Goal: Task Accomplishment & Management: Complete application form

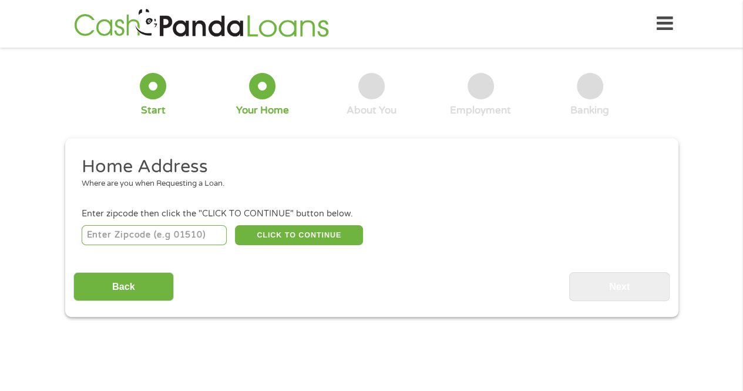
click at [127, 231] on input "number" at bounding box center [154, 235] width 145 height 20
type input "43219"
click at [273, 245] on div "43219 CLICK TO CONTINUE Please recheck your Zipcode, it seems to be Incorrect" at bounding box center [371, 235] width 579 height 24
click at [293, 237] on button "CLICK TO CONTINUE" at bounding box center [299, 235] width 128 height 20
type input "43219"
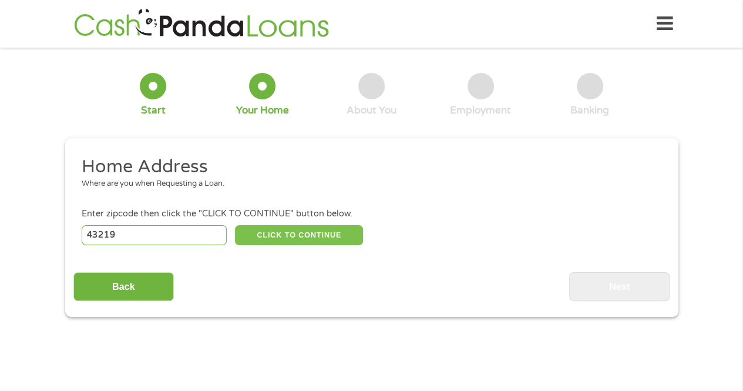
type input "Columbus"
select select "[US_STATE]"
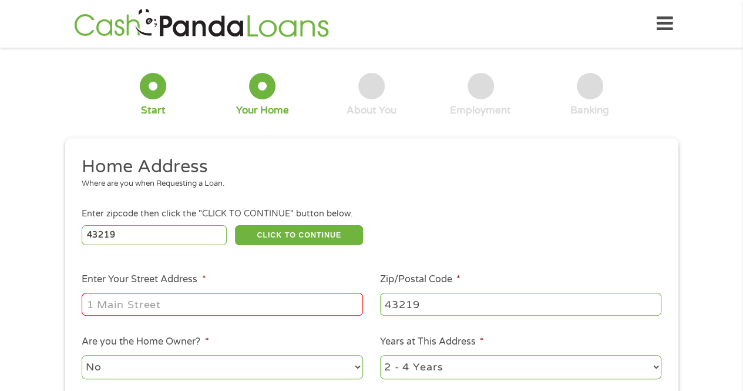
click at [323, 304] on input "Enter Your Street Address *" at bounding box center [222, 304] width 281 height 22
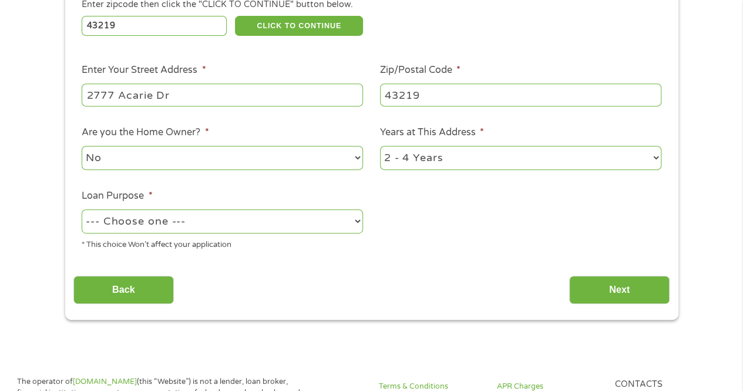
scroll to position [251, 0]
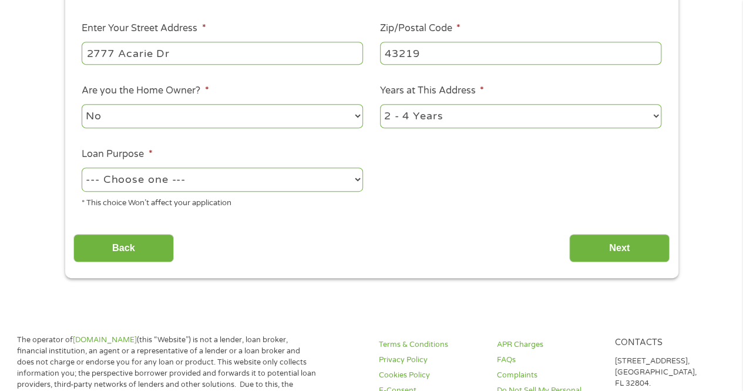
type input "2777 Acarie Dr"
click at [354, 177] on select "--- Choose one --- Pay Bills Debt Consolidation Home Improvement Major Purchase…" at bounding box center [222, 179] width 281 height 24
select select "medicalexpenses"
click at [82, 168] on select "--- Choose one --- Pay Bills Debt Consolidation Home Improvement Major Purchase…" at bounding box center [222, 179] width 281 height 24
click at [586, 247] on input "Next" at bounding box center [619, 248] width 100 height 29
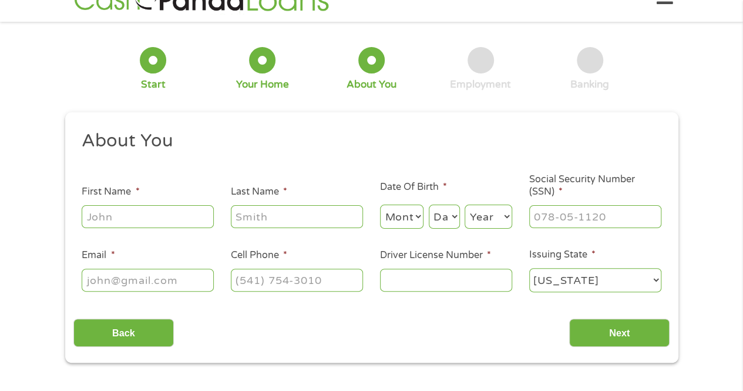
scroll to position [0, 0]
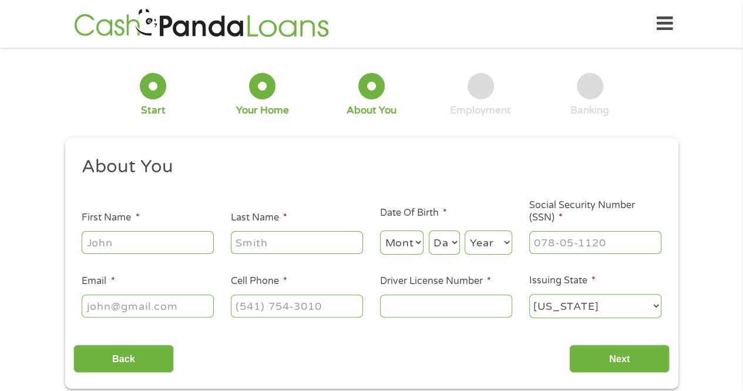
click at [170, 238] on input "First Name *" at bounding box center [148, 242] width 132 height 22
type input "[PERSON_NAME]"
type input "Couch"
select select "9"
select select "30"
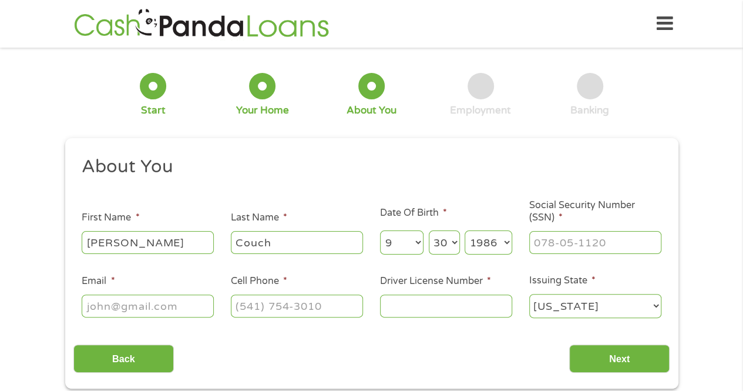
select select "1985"
type input "291-84-6769"
type input "[EMAIL_ADDRESS][DOMAIN_NAME]"
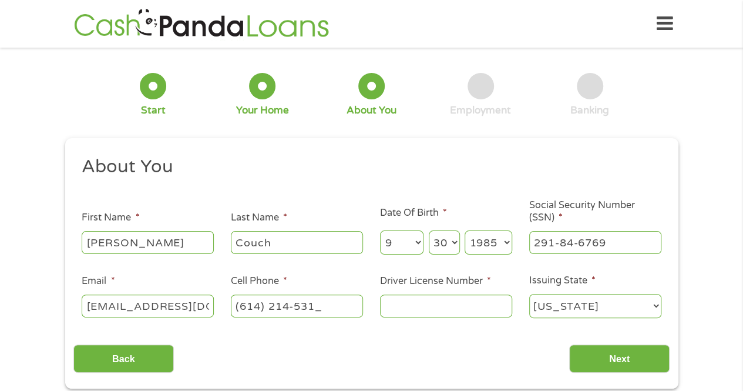
type input "[PHONE_NUMBER]"
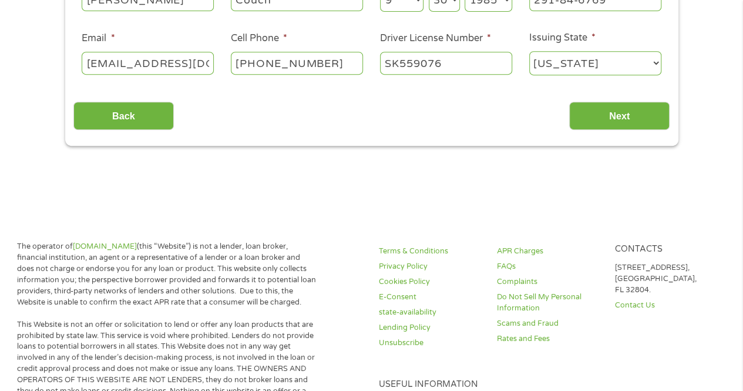
scroll to position [167, 0]
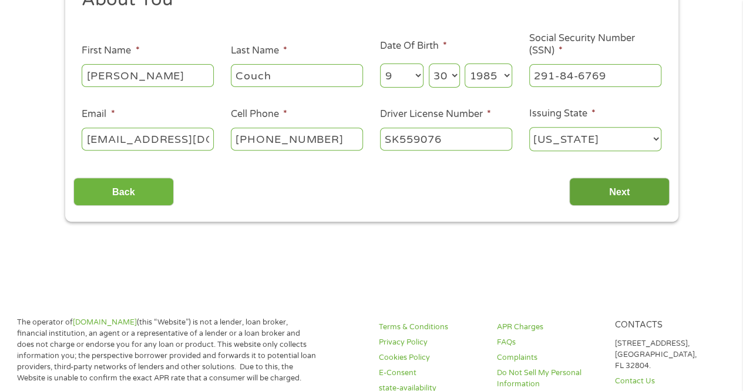
type input "SK559076"
click at [614, 195] on input "Next" at bounding box center [619, 191] width 100 height 29
click at [610, 190] on input "Next" at bounding box center [619, 191] width 100 height 29
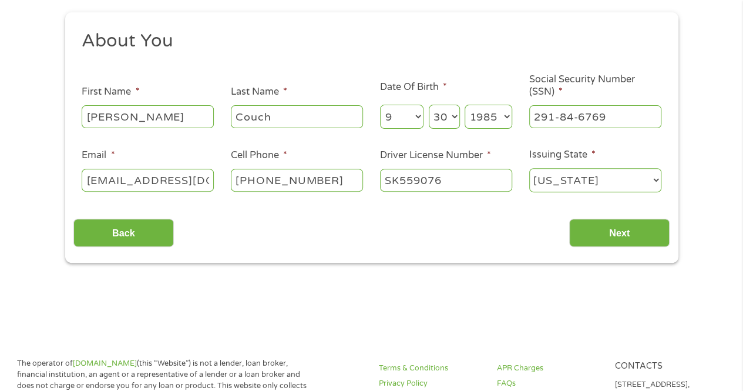
scroll to position [127, 0]
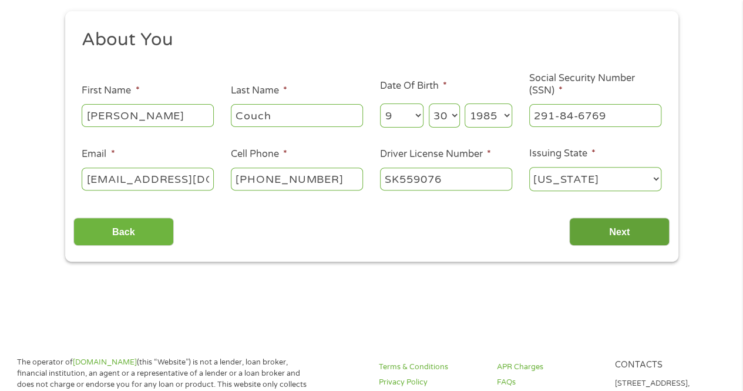
click at [599, 221] on input "Next" at bounding box center [619, 231] width 100 height 29
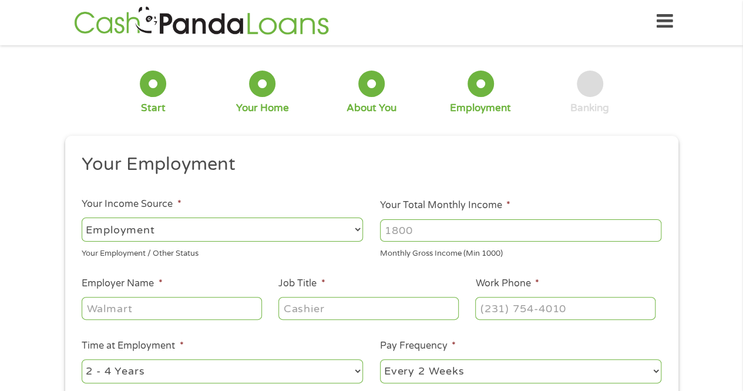
scroll to position [0, 0]
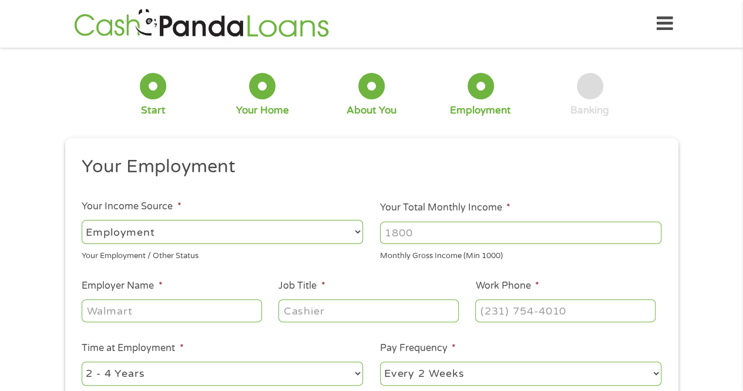
click at [644, 228] on input "Your Total Monthly Income *" at bounding box center [520, 232] width 281 height 22
type input "8000"
click at [215, 307] on input "Employer Name *" at bounding box center [172, 310] width 180 height 22
type input "Grainger"
type input "Account Manager"
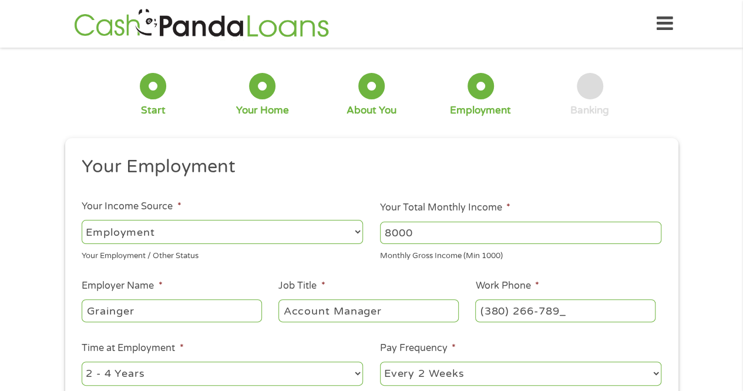
type input "[PHONE_NUMBER]"
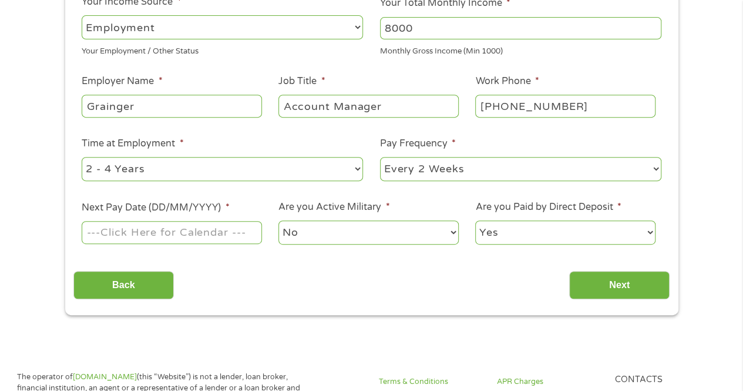
scroll to position [203, 0]
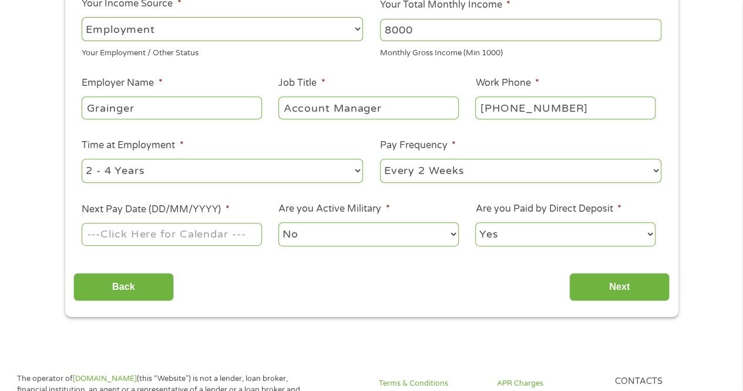
click at [472, 177] on select "--- Choose one --- Every 2 Weeks Every Week Monthly Semi-Monthly" at bounding box center [520, 171] width 281 height 24
click at [224, 235] on input "Next Pay Date (DD/MM/YYYY) *" at bounding box center [172, 234] width 180 height 22
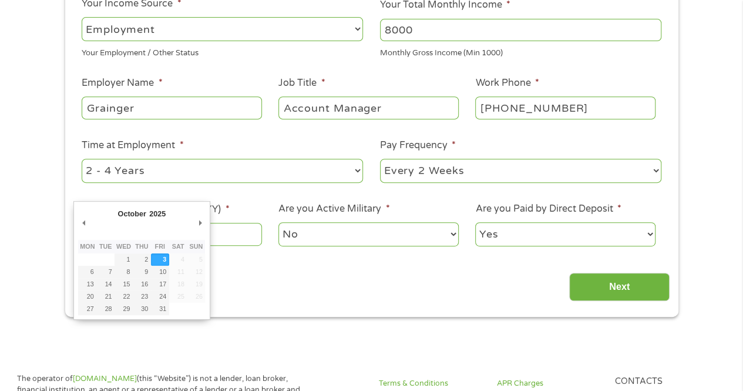
click at [214, 234] on input "[DATE]" at bounding box center [172, 234] width 180 height 22
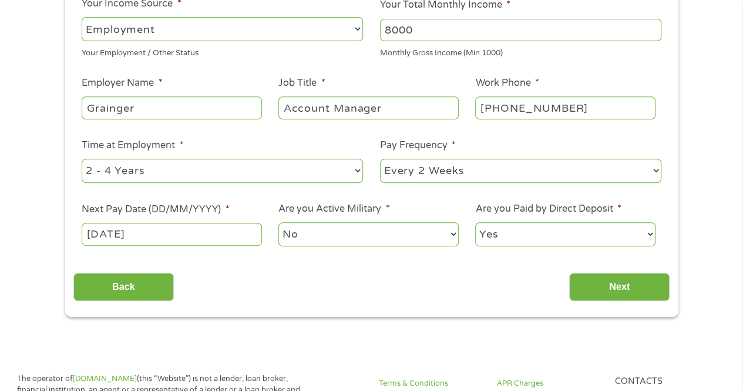
click at [149, 236] on input "[DATE]" at bounding box center [172, 234] width 180 height 22
click at [172, 237] on input "[DATE]" at bounding box center [172, 234] width 180 height 22
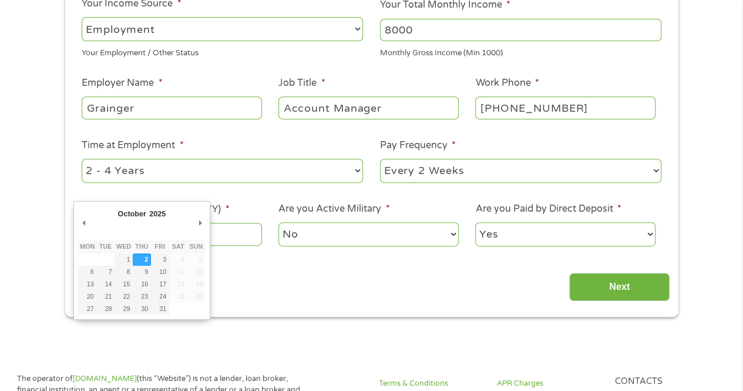
click at [160, 211] on select "2025" at bounding box center [186, 216] width 76 height 14
click at [183, 278] on td "18" at bounding box center [178, 284] width 18 height 12
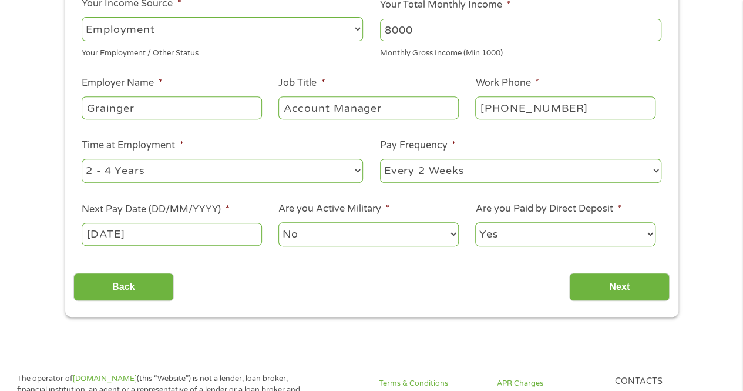
click at [101, 234] on input "[DATE]" at bounding box center [172, 234] width 180 height 22
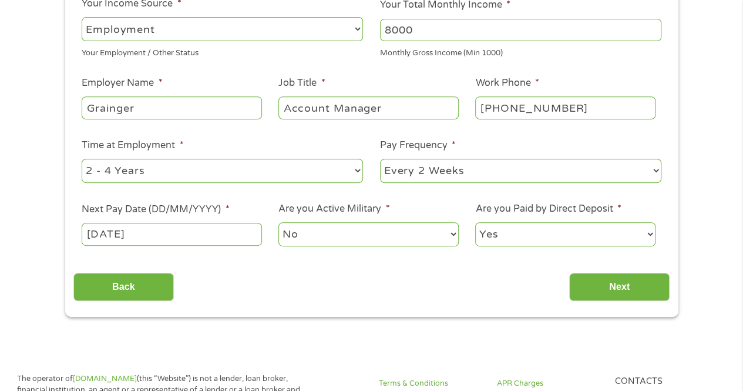
click at [199, 231] on input "[DATE]" at bounding box center [172, 234] width 180 height 22
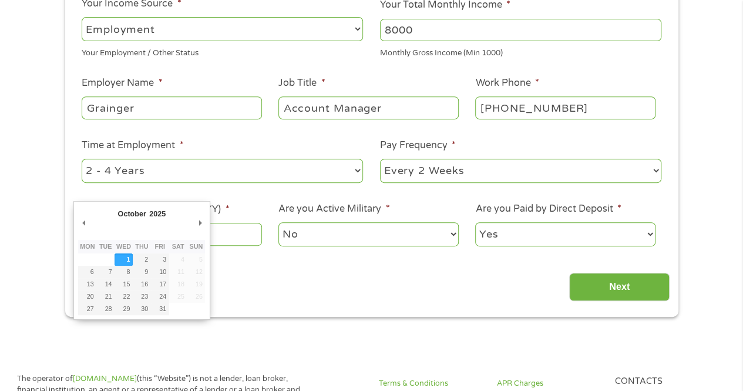
click at [199, 231] on div "October January February March April May June July August September October Nov…" at bounding box center [141, 260] width 127 height 109
click at [240, 234] on input "[DATE]" at bounding box center [172, 234] width 180 height 22
click at [251, 266] on div "Back Next" at bounding box center [371, 282] width 596 height 37
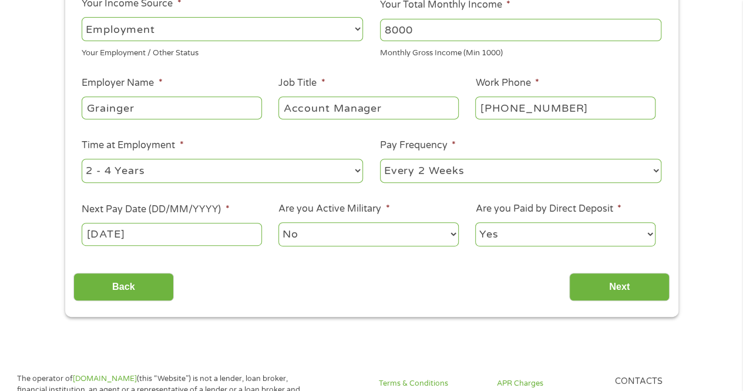
click at [117, 226] on input "[DATE]" at bounding box center [172, 234] width 180 height 22
click at [162, 233] on input "[DATE]" at bounding box center [172, 234] width 180 height 22
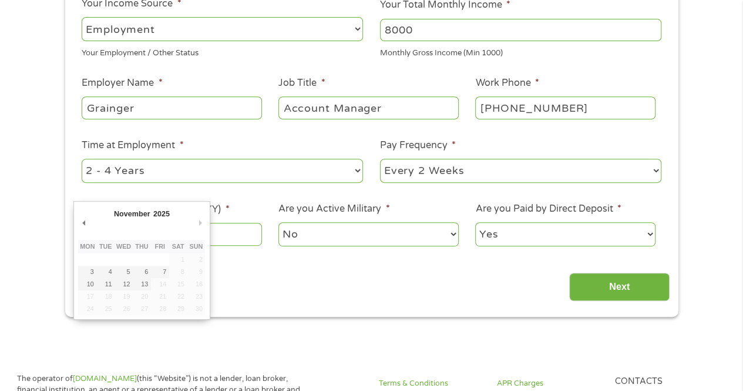
click at [197, 222] on button "Next Month" at bounding box center [199, 222] width 11 height 16
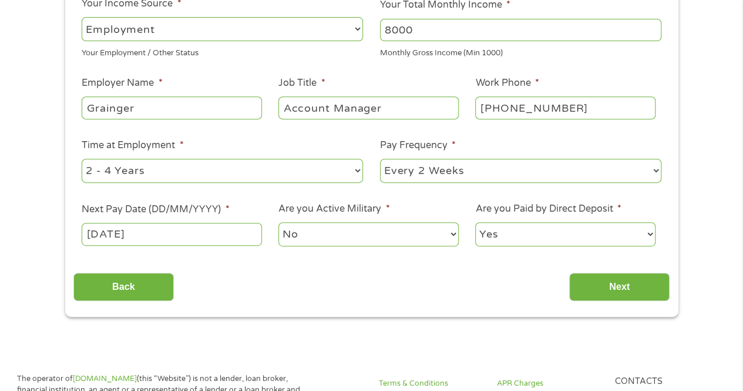
click at [197, 238] on input "[DATE]" at bounding box center [172, 234] width 180 height 22
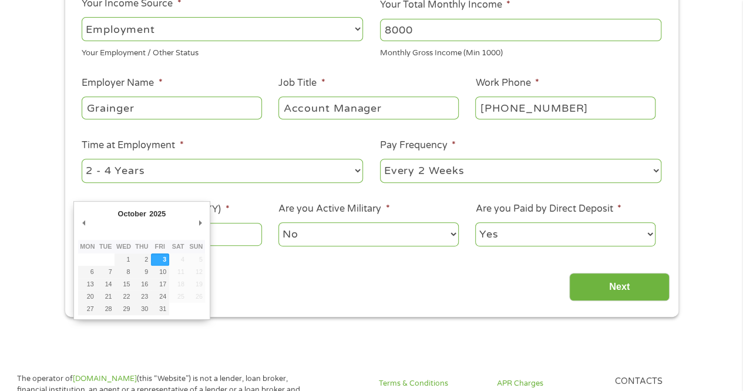
click at [232, 237] on input "[DATE]" at bounding box center [172, 234] width 180 height 22
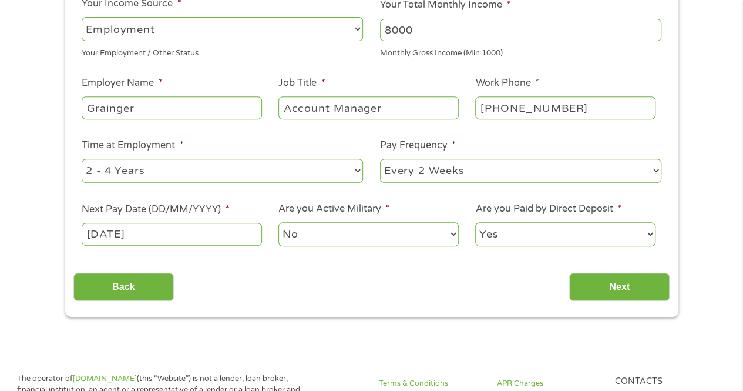
click at [294, 261] on div "Your Employment Your Income Source * --- Choose one --- Employment [DEMOGRAPHIC…" at bounding box center [371, 126] width 596 height 349
click at [247, 226] on input "[DATE]" at bounding box center [172, 234] width 180 height 22
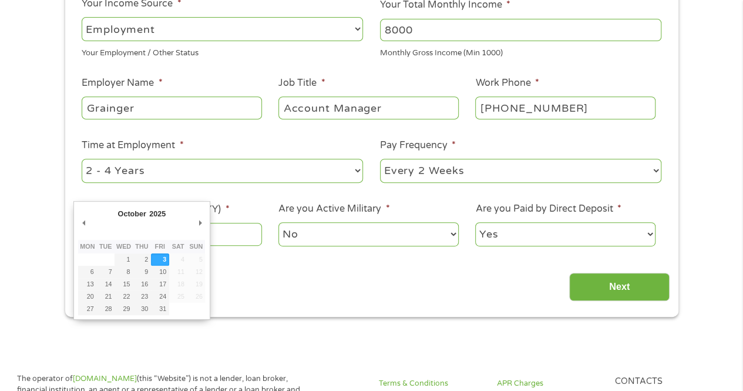
click at [264, 257] on div "Your Employment Your Income Source * --- Choose one --- Employment [DEMOGRAPHIC…" at bounding box center [371, 126] width 596 height 349
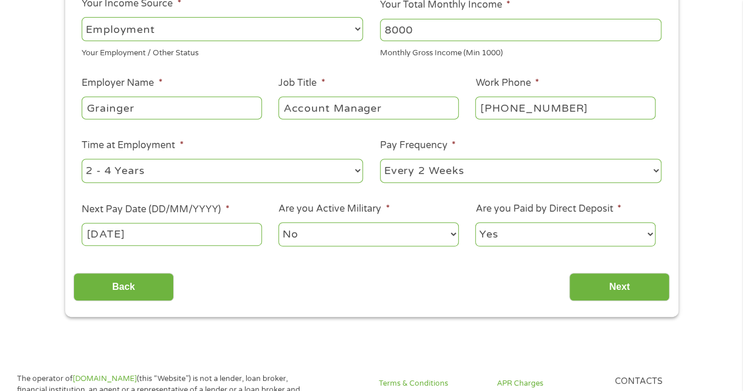
click at [197, 227] on input "[DATE]" at bounding box center [172, 234] width 180 height 22
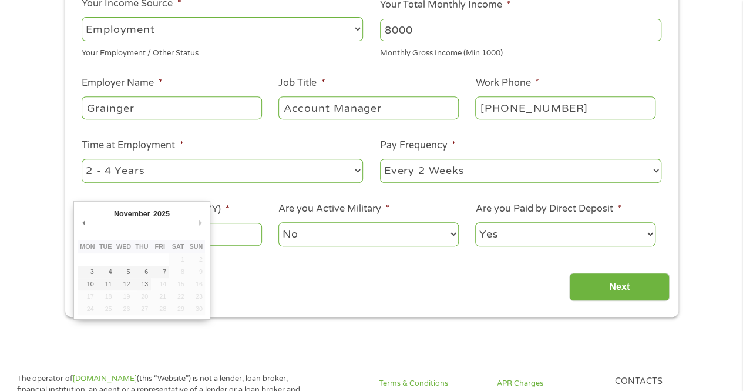
click at [90, 223] on div "November January February March April May June July August September October No…" at bounding box center [141, 215] width 127 height 19
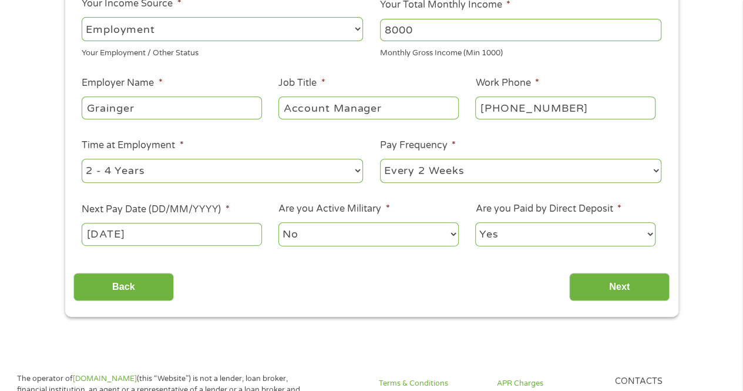
click at [125, 237] on input "[DATE]" at bounding box center [172, 234] width 180 height 22
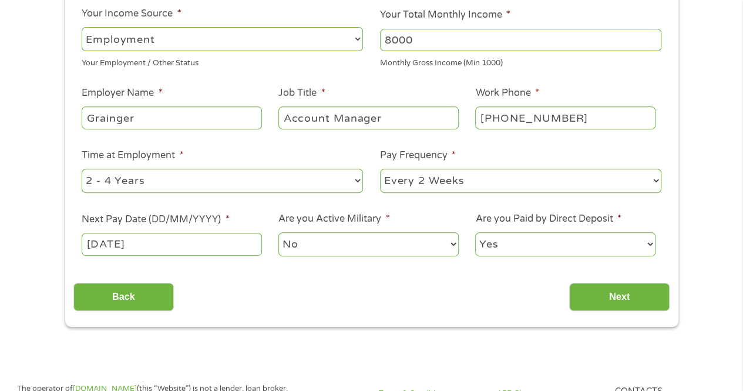
scroll to position [186, 0]
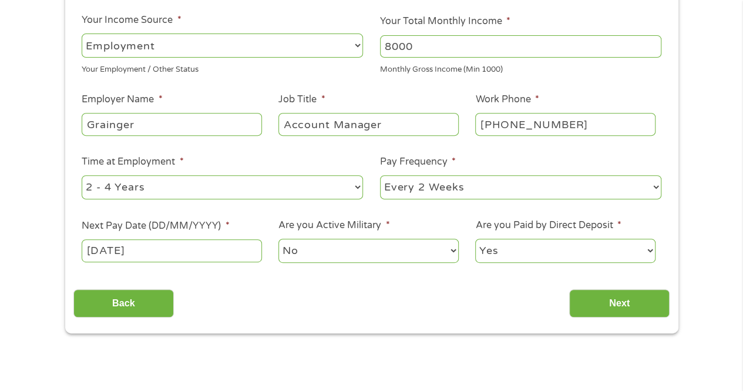
click at [165, 256] on input "[DATE]" at bounding box center [172, 250] width 180 height 22
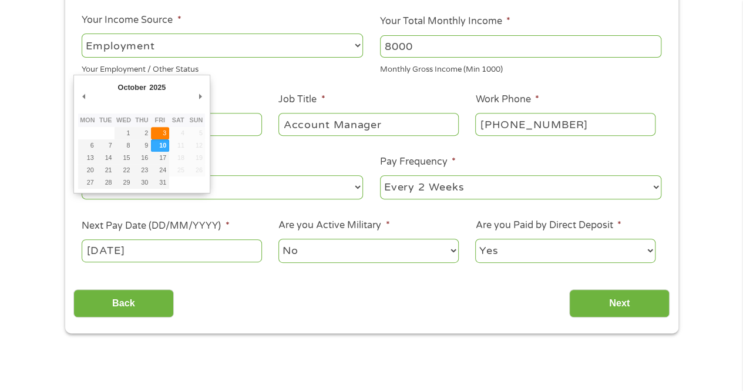
type input "[DATE]"
click at [123, 250] on input "[DATE]" at bounding box center [172, 250] width 180 height 22
click at [215, 300] on div "Back Next" at bounding box center [371, 298] width 596 height 37
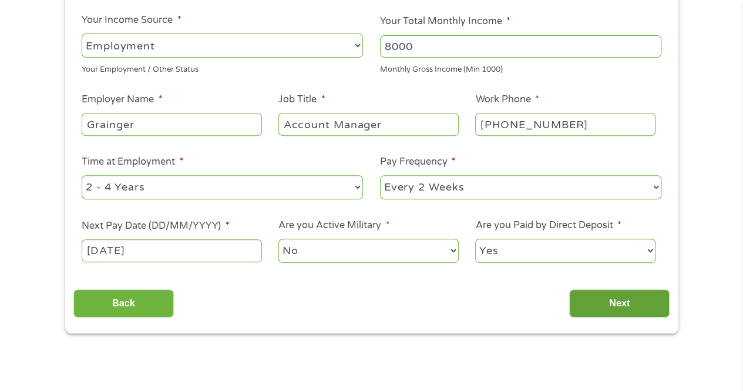
click at [585, 295] on input "Next" at bounding box center [619, 303] width 100 height 29
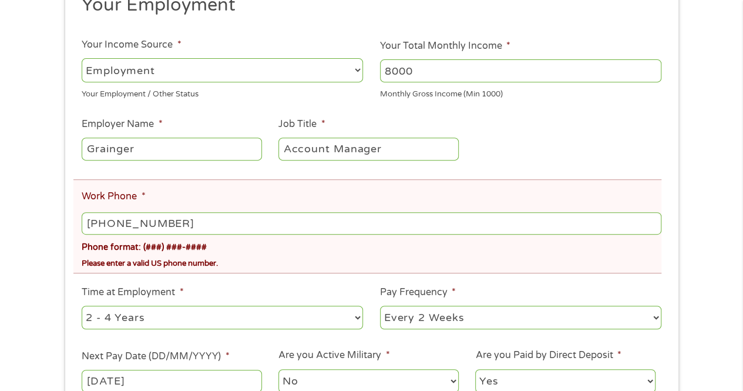
scroll to position [224, 0]
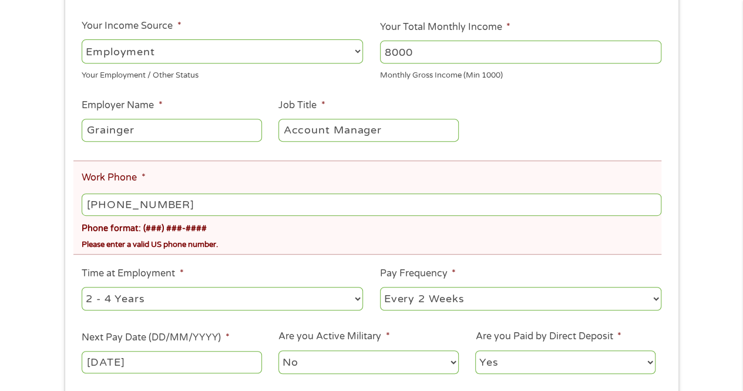
click at [235, 205] on input "[PHONE_NUMBER]" at bounding box center [371, 204] width 579 height 22
type input "[PHONE_NUMBER]"
click at [719, 239] on div "There was a problem with your submission. Please review the fields below. 1 Sta…" at bounding box center [371, 137] width 743 height 613
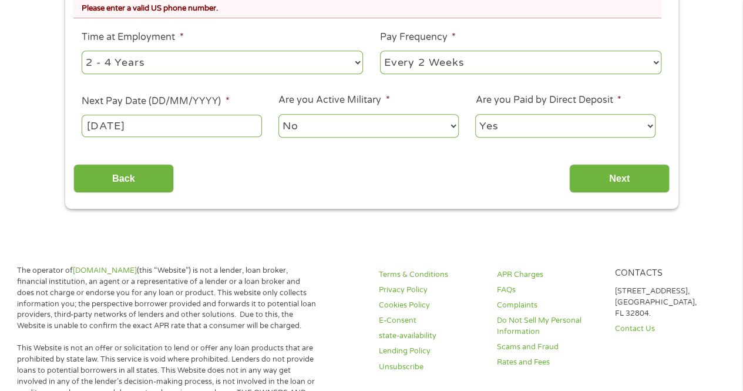
scroll to position [486, 0]
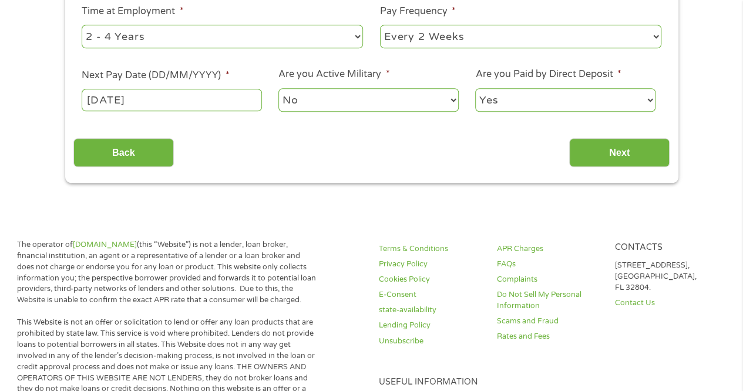
click at [635, 138] on input "Next" at bounding box center [619, 152] width 100 height 29
click at [638, 144] on input "Next" at bounding box center [619, 152] width 100 height 29
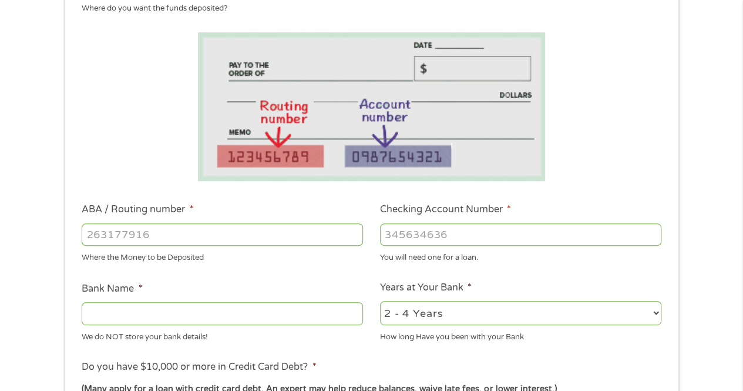
scroll to position [179, 0]
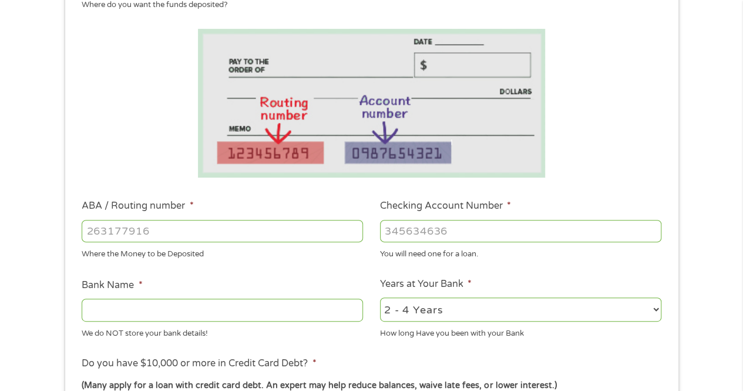
click at [247, 227] on input "ABA / Routing number *" at bounding box center [222, 231] width 281 height 22
type input "044002161"
type input "FIFTH THIRD BANK"
type input "044002161"
click at [419, 227] on input "Checking Account Number *" at bounding box center [520, 231] width 281 height 22
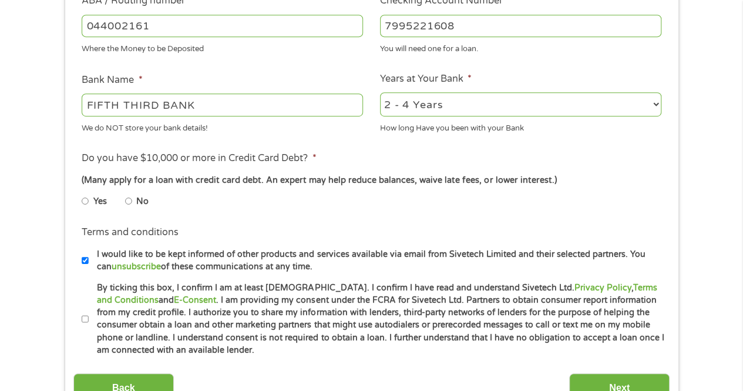
scroll to position [401, 0]
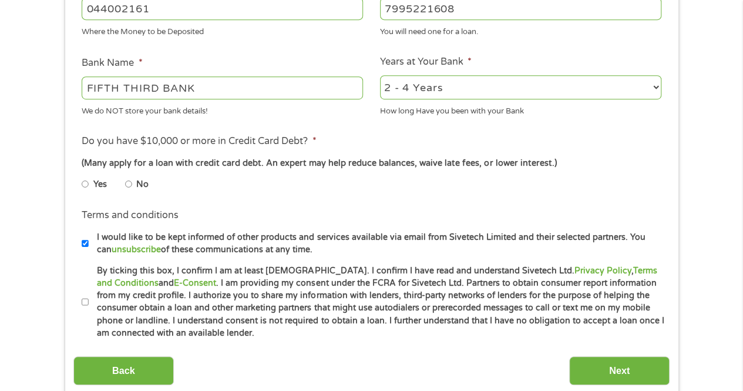
type input "7995221608"
click at [128, 184] on input "No" at bounding box center [128, 183] width 7 height 19
radio input "true"
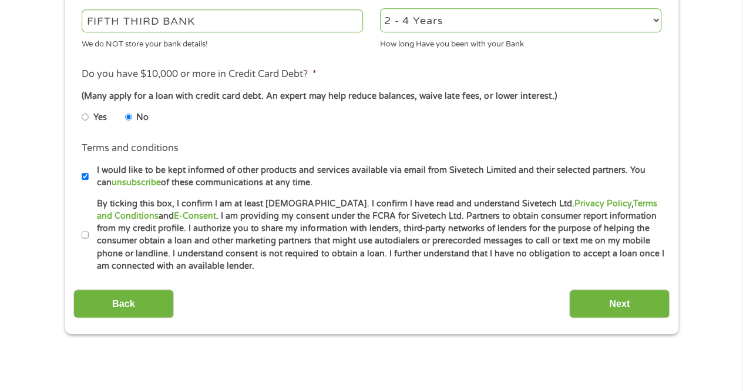
scroll to position [470, 0]
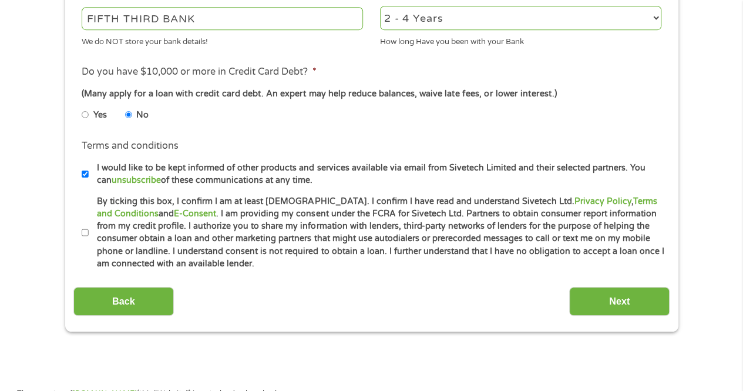
click at [86, 176] on input "I would like to be kept informed of other products and services available via e…" at bounding box center [85, 173] width 7 height 19
checkbox input "false"
click at [80, 231] on li "Terms and conditions * By ticking this box, I confirm I am at least [DEMOGRAPHI…" at bounding box center [371, 232] width 596 height 75
click at [85, 233] on input "By ticking this box, I confirm I am at least [DEMOGRAPHIC_DATA]. I confirm I ha…" at bounding box center [85, 232] width 7 height 19
checkbox input "true"
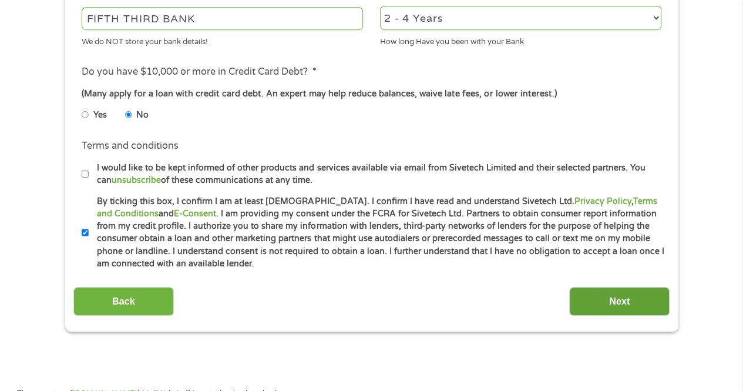
click at [620, 311] on input "Next" at bounding box center [619, 301] width 100 height 29
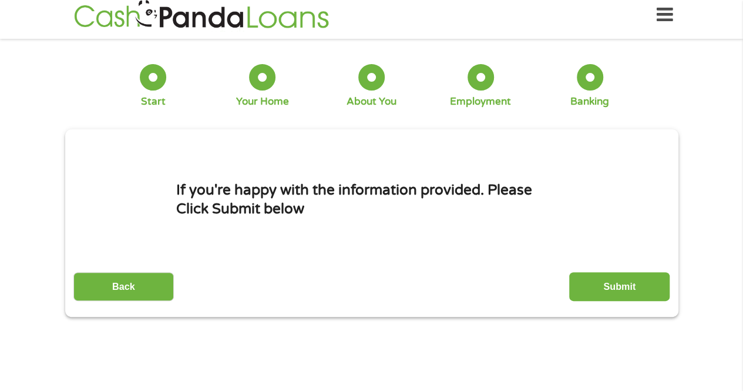
scroll to position [0, 0]
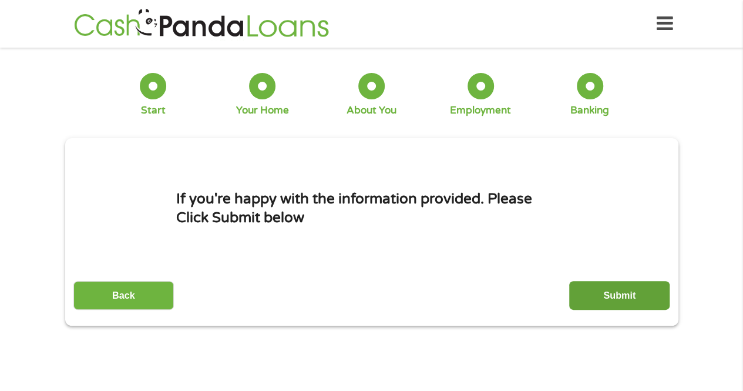
click at [614, 293] on input "Submit" at bounding box center [619, 295] width 100 height 29
